Goal: Find specific page/section: Find specific page/section

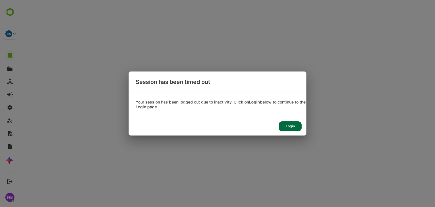
click at [286, 128] on div "Login" at bounding box center [290, 126] width 23 height 10
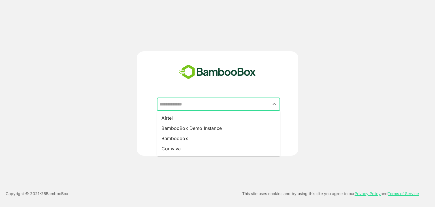
click at [203, 106] on input "text" at bounding box center [218, 104] width 121 height 11
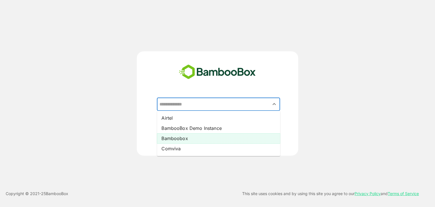
click at [184, 139] on li "Bamboobox" at bounding box center [218, 138] width 123 height 10
type input "*********"
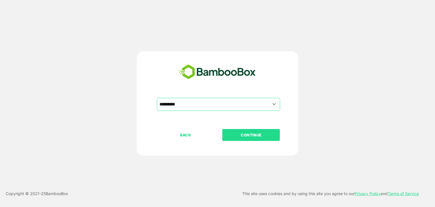
click at [250, 133] on p "CONTINUE" at bounding box center [251, 135] width 57 height 6
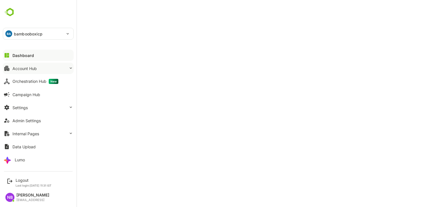
click at [19, 70] on div "Account Hub" at bounding box center [24, 68] width 24 height 5
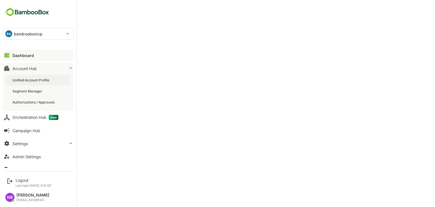
click at [25, 79] on div "Unified Account Profile" at bounding box center [31, 80] width 38 height 5
